Goal: Information Seeking & Learning: Learn about a topic

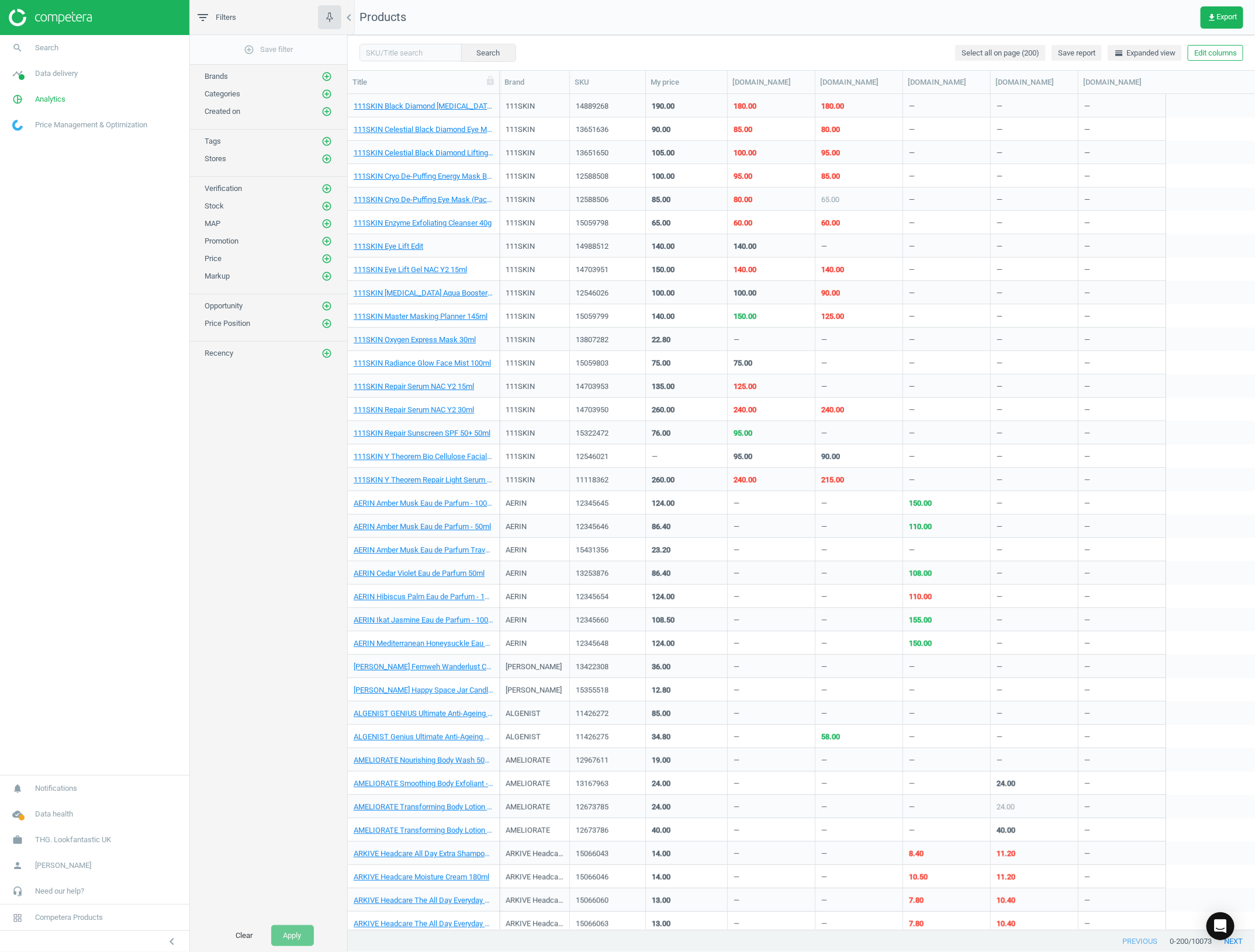
scroll to position [824, 896]
click at [59, 95] on span "Analytics" at bounding box center [50, 99] width 31 height 10
click at [35, 158] on span "Price index" at bounding box center [30, 159] width 34 height 9
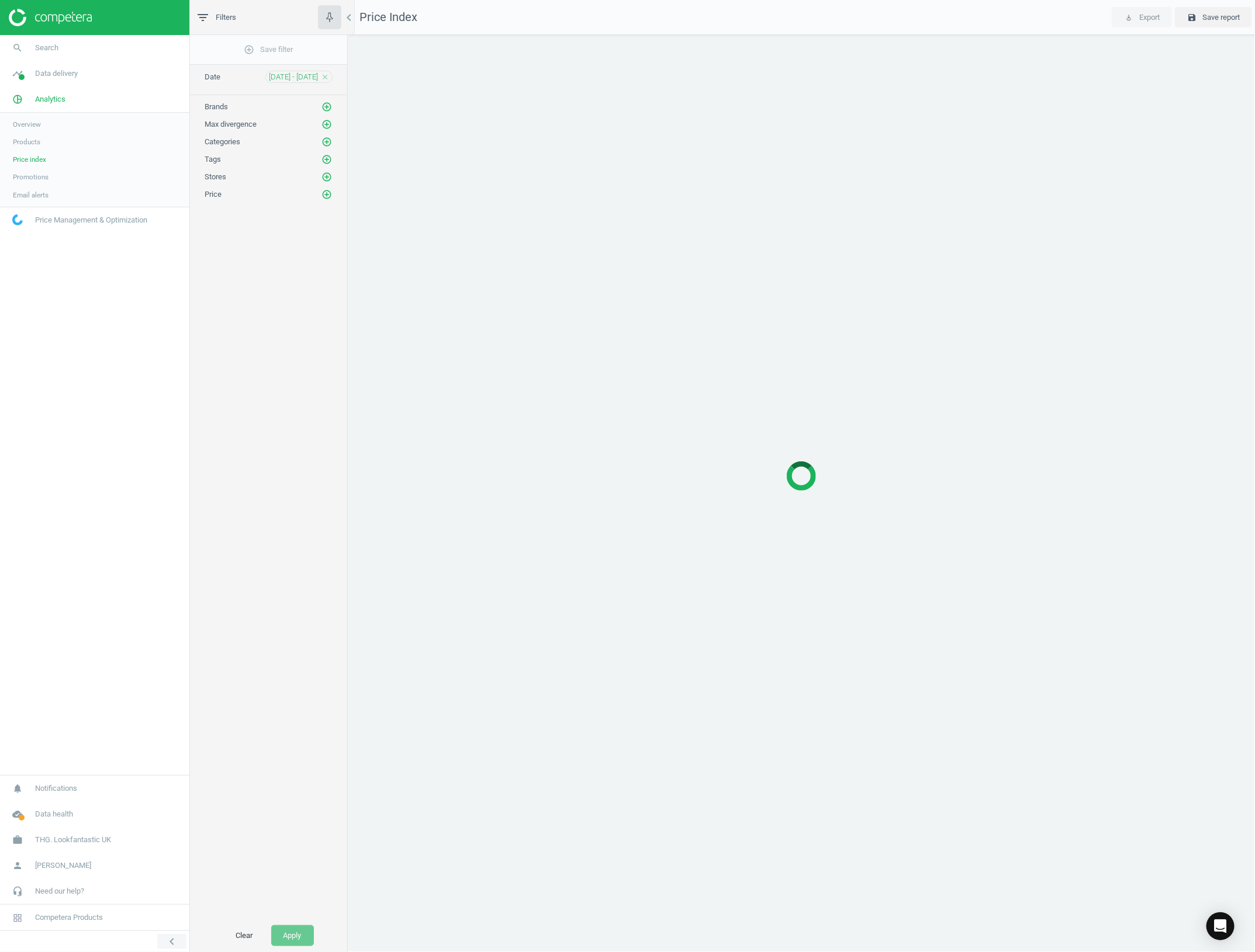
click at [178, 939] on icon "chevron_left" at bounding box center [171, 942] width 14 height 14
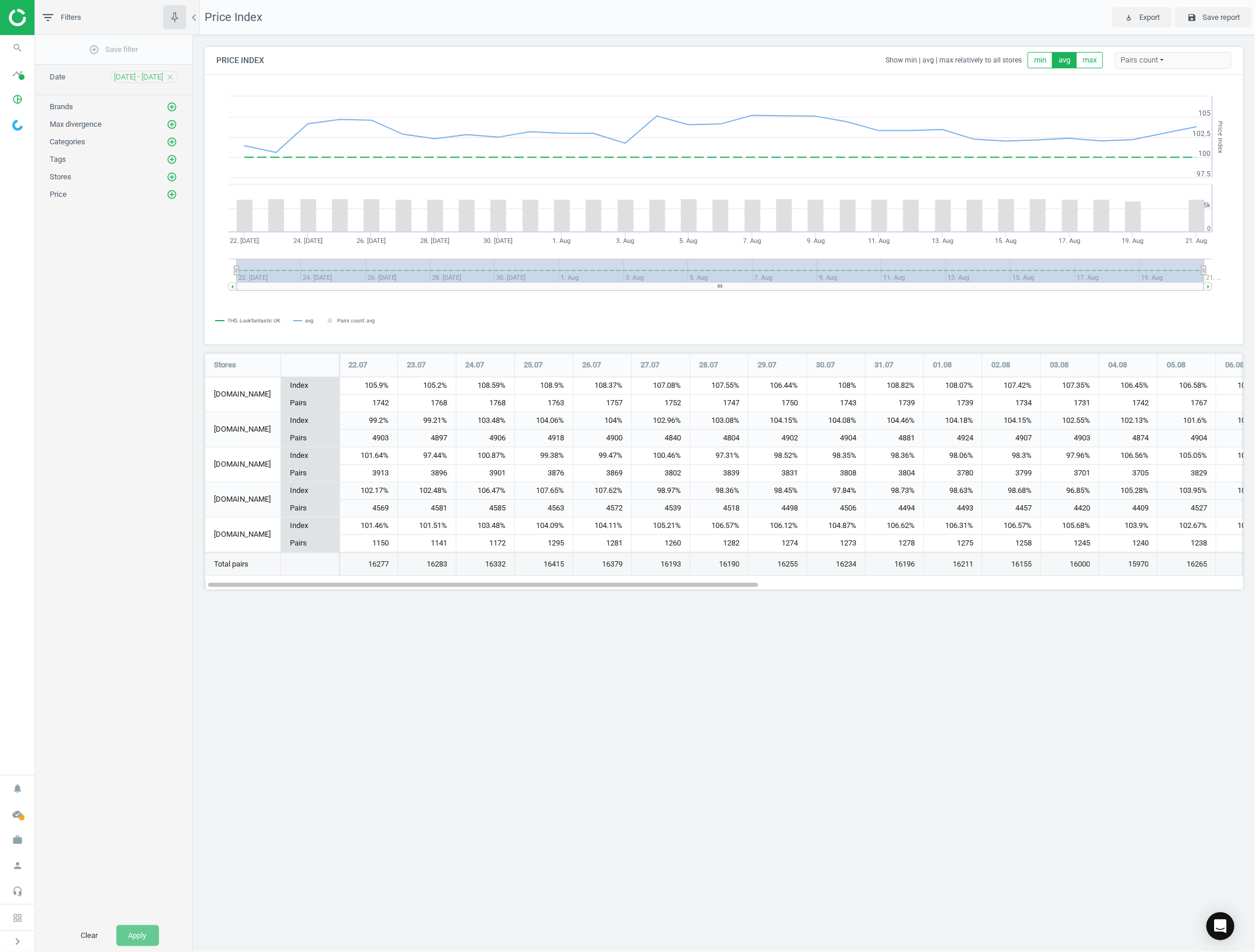
scroll to position [259, 1061]
drag, startPoint x: 581, startPoint y: 280, endPoint x: 796, endPoint y: 283, distance: 215.0
click at [796, 283] on icon "Created with Highstock 6.2.0 Price Index THG. Lookfantastic UK avg Pairs count:…" at bounding box center [724, 210] width 1038 height 269
drag, startPoint x: 240, startPoint y: 270, endPoint x: 444, endPoint y: 270, distance: 204.0
click at [478, 270] on rect at bounding box center [720, 270] width 967 height 23
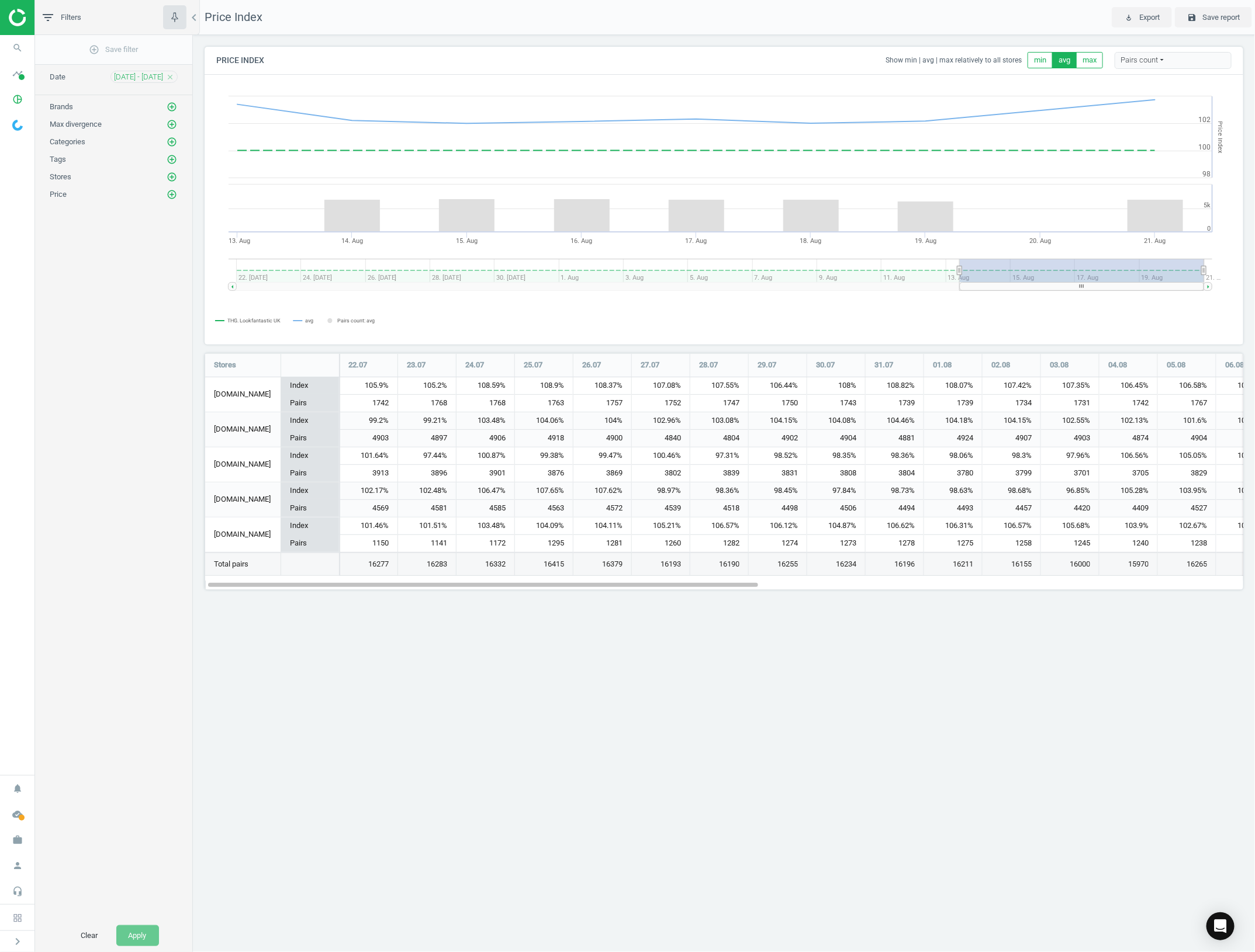
drag, startPoint x: 235, startPoint y: 270, endPoint x: 960, endPoint y: 252, distance: 725.2
click at [960, 252] on icon "Created with Highstock 6.2.0 Price Index THG. Lookfantastic UK avg Pairs count:…" at bounding box center [724, 210] width 1038 height 269
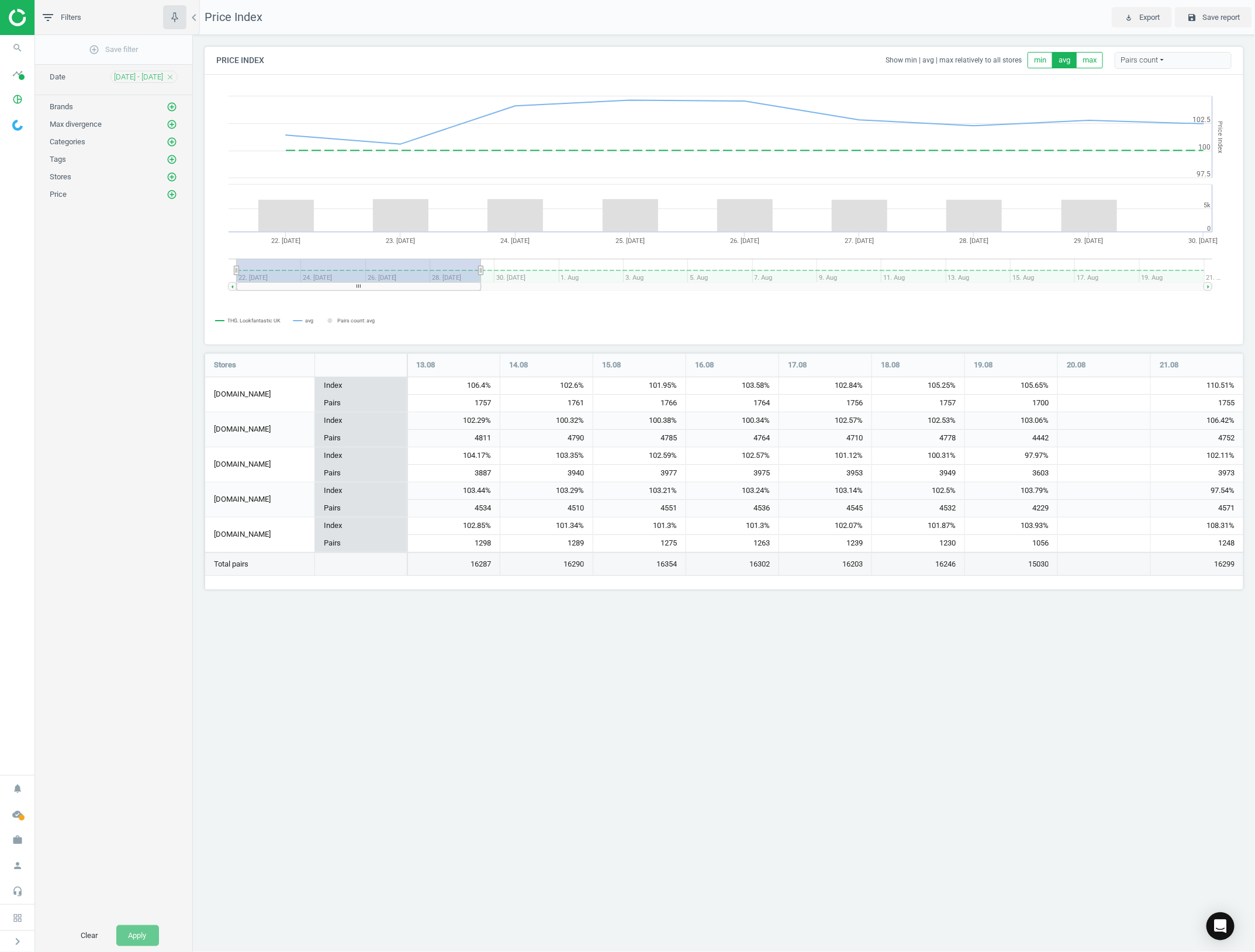
drag, startPoint x: 962, startPoint y: 276, endPoint x: 5, endPoint y: 296, distance: 957.2
click at [0, 296] on html "Group 2 Created with Sketch. ic/cloud_download/grey600 Created with Sketch. gra…" at bounding box center [627, 476] width 1255 height 952
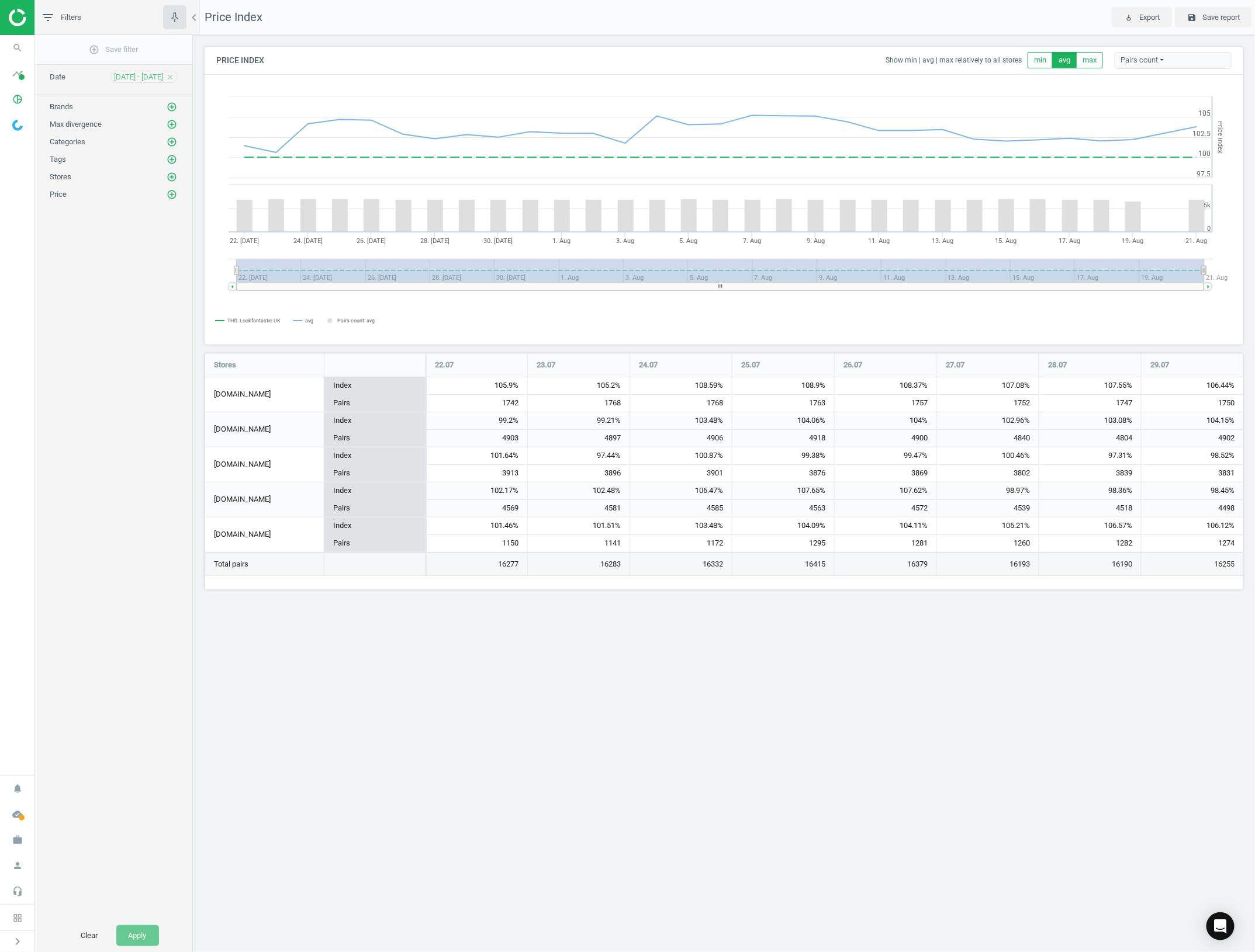
drag, startPoint x: 482, startPoint y: 269, endPoint x: 1371, endPoint y: 249, distance: 889.2
click at [1254, 249] on html "Group 2 Created with Sketch. ic/cloud_download/grey600 Created with Sketch. gra…" at bounding box center [627, 476] width 1255 height 952
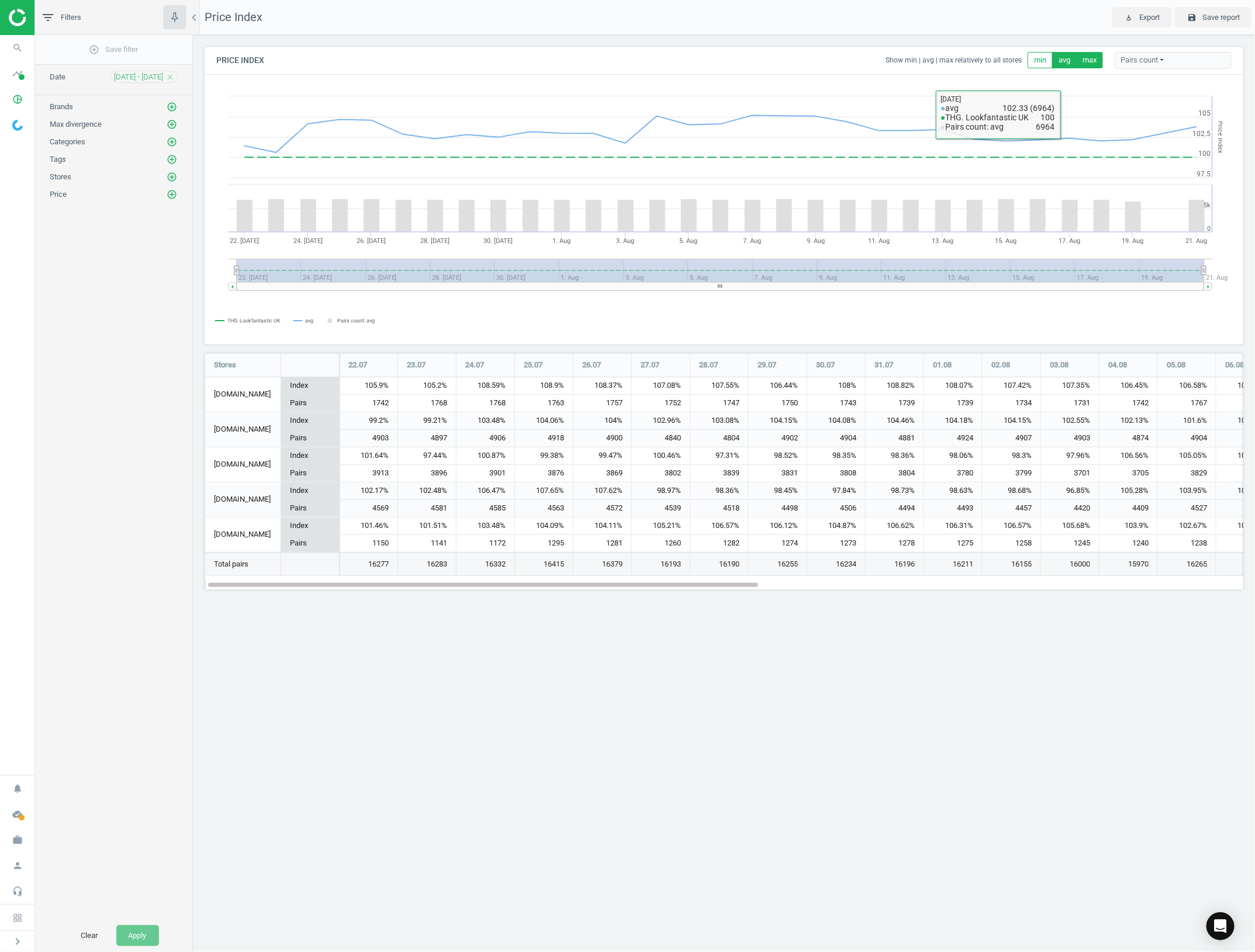
click at [1098, 64] on button "max" at bounding box center [1089, 61] width 27 height 17
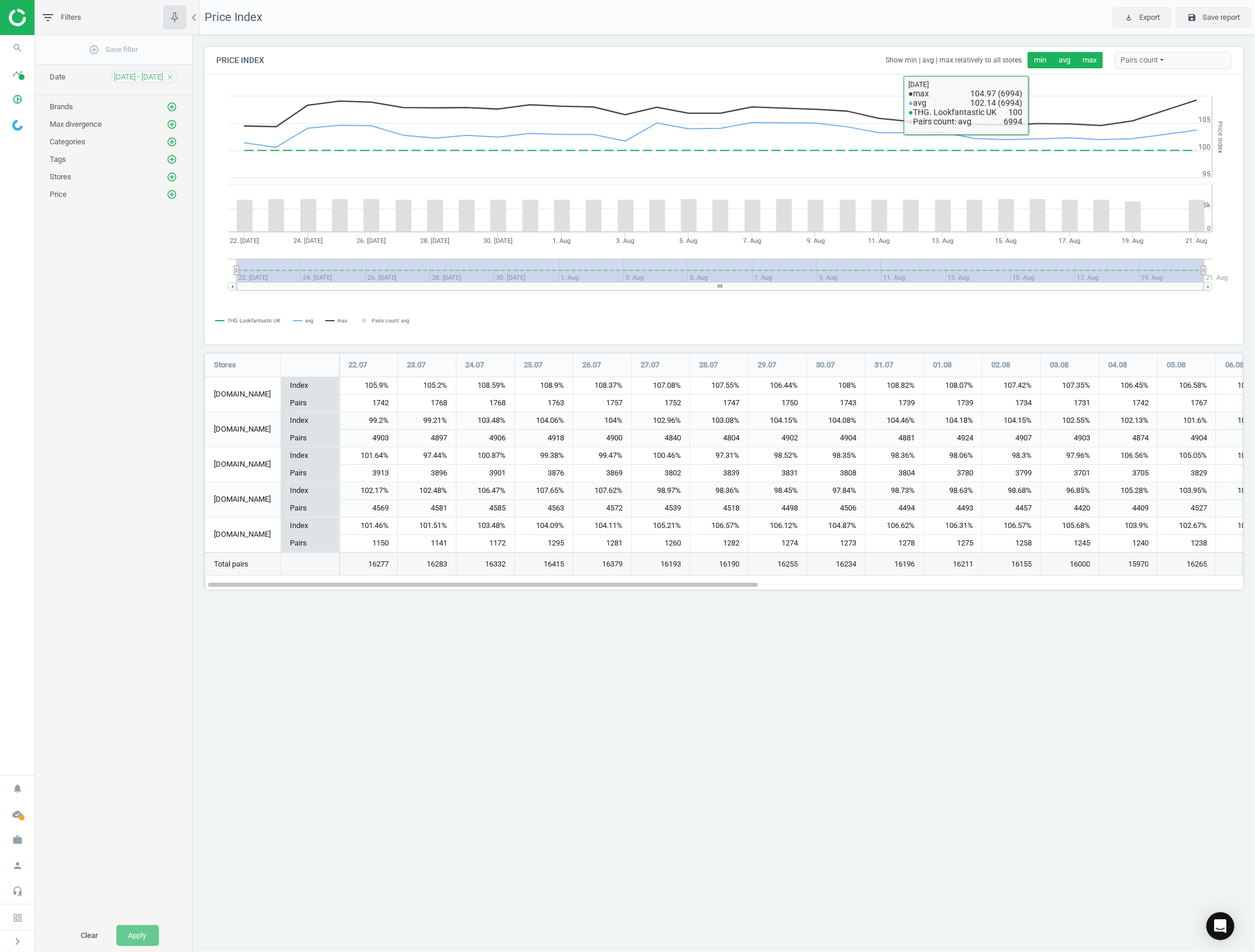
click at [1042, 60] on button "min" at bounding box center [1040, 61] width 25 height 17
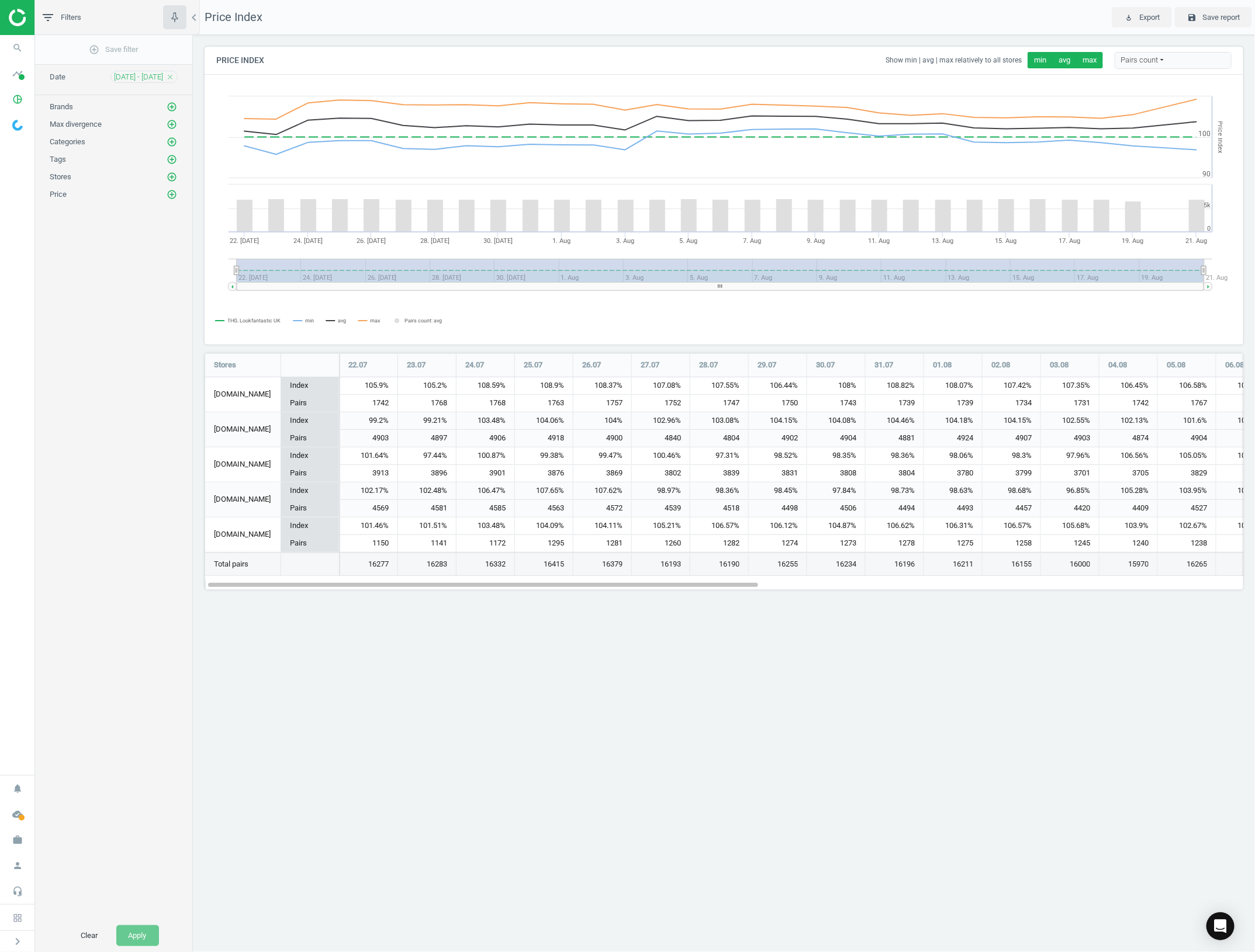
click at [1144, 57] on div "Pairs count" at bounding box center [1172, 61] width 116 height 18
drag, startPoint x: 1073, startPoint y: 835, endPoint x: 1125, endPoint y: 796, distance: 65.0
click at [1095, 827] on div "Price Index play_for_work Export save Save report Price Index Show min | avg | …" at bounding box center [724, 476] width 1062 height 952
click at [1128, 792] on div "Price Index play_for_work Export save Save report Price Index Show min | avg | …" at bounding box center [724, 476] width 1062 height 952
